Goal: Download file/media

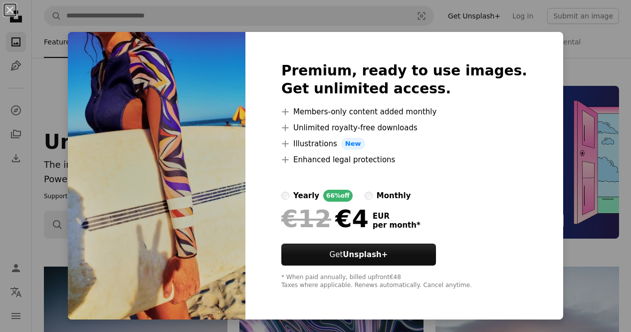
scroll to position [796, 0]
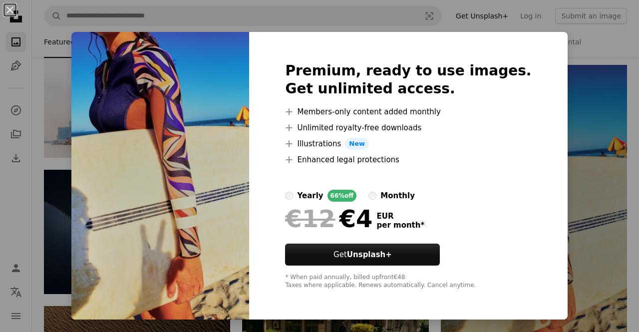
click at [567, 93] on div "An X shape Premium, ready to use images. Get unlimited access. A plus sign Memb…" at bounding box center [319, 166] width 639 height 332
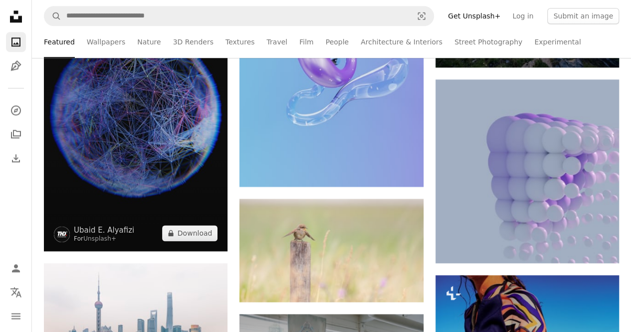
scroll to position [447, 0]
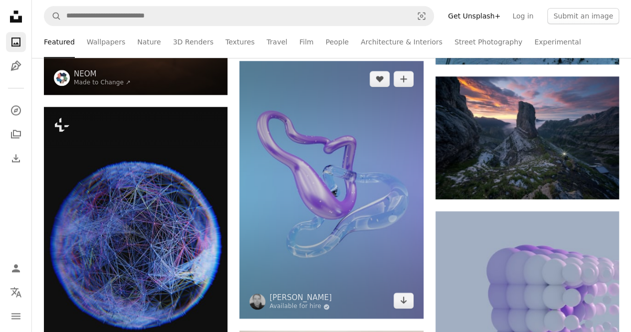
click at [312, 162] on img at bounding box center [331, 189] width 184 height 257
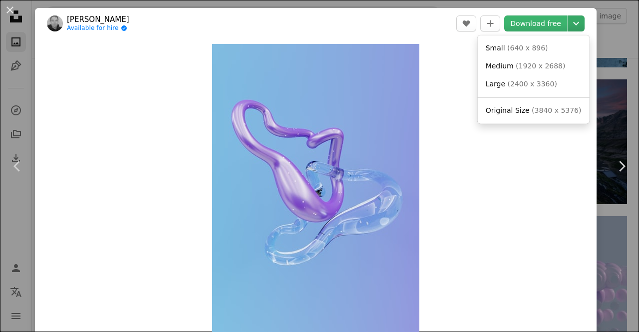
click at [573, 22] on icon "Chevron down" at bounding box center [576, 23] width 16 height 12
click at [487, 66] on span "Medium" at bounding box center [499, 66] width 28 height 8
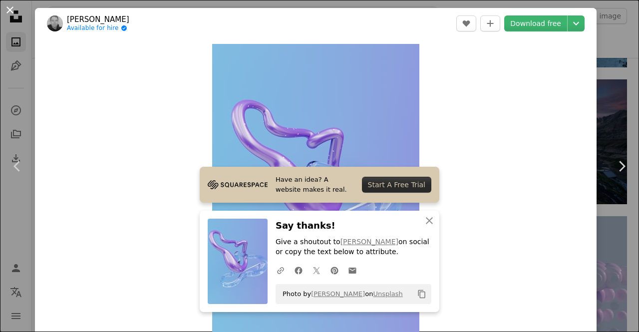
click at [9, 8] on button "An X shape" at bounding box center [10, 10] width 12 height 12
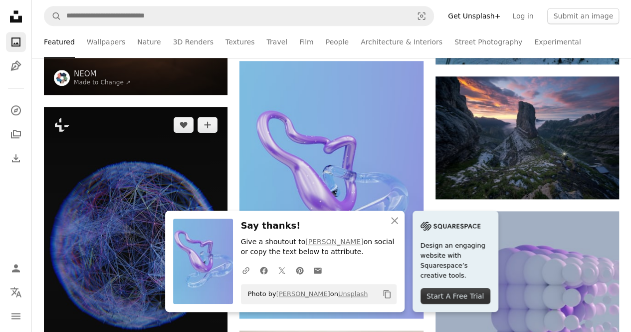
click at [135, 207] on img at bounding box center [136, 244] width 184 height 275
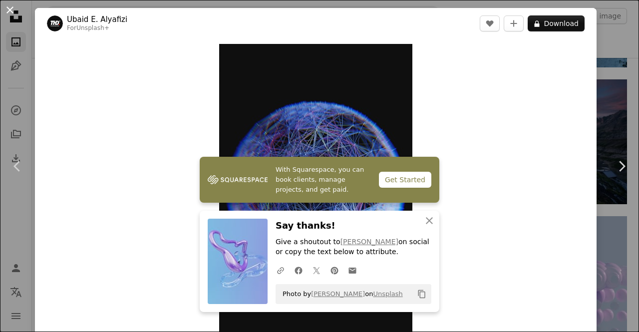
click at [8, 7] on button "An X shape" at bounding box center [10, 10] width 12 height 12
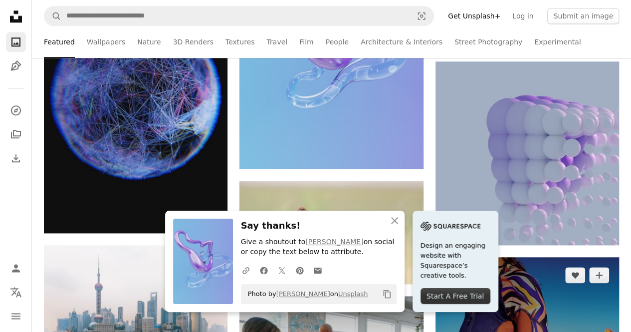
scroll to position [297, 0]
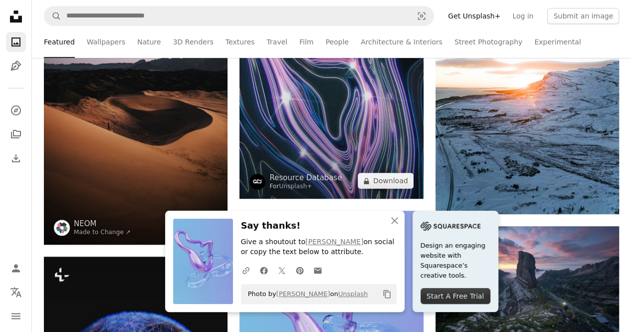
click at [309, 108] on img at bounding box center [331, 83] width 184 height 229
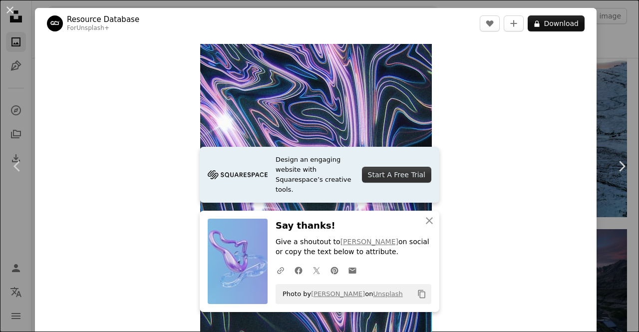
drag, startPoint x: 8, startPoint y: 14, endPoint x: 20, endPoint y: 27, distance: 17.6
click at [8, 15] on button "An X shape" at bounding box center [10, 10] width 12 height 12
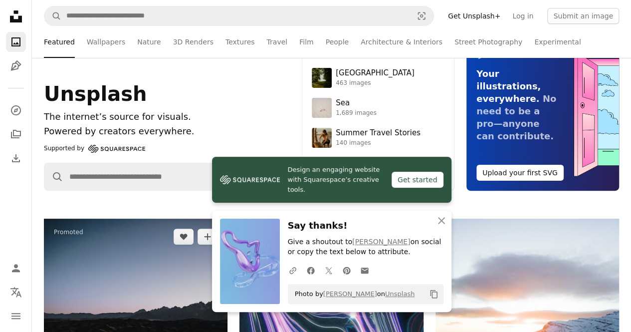
scroll to position [198, 0]
